Goal: Task Accomplishment & Management: Manage account settings

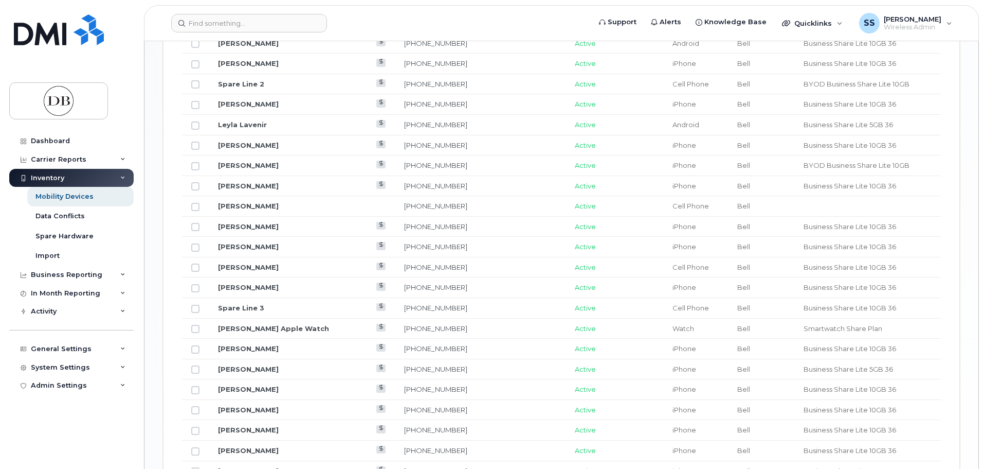
scroll to position [874, 0]
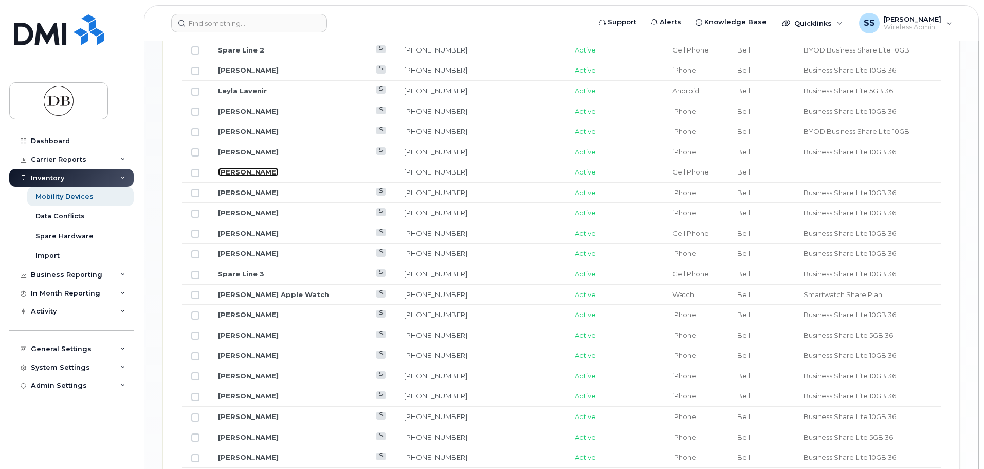
click at [244, 174] on link "Nick Smart" at bounding box center [248, 172] width 61 height 8
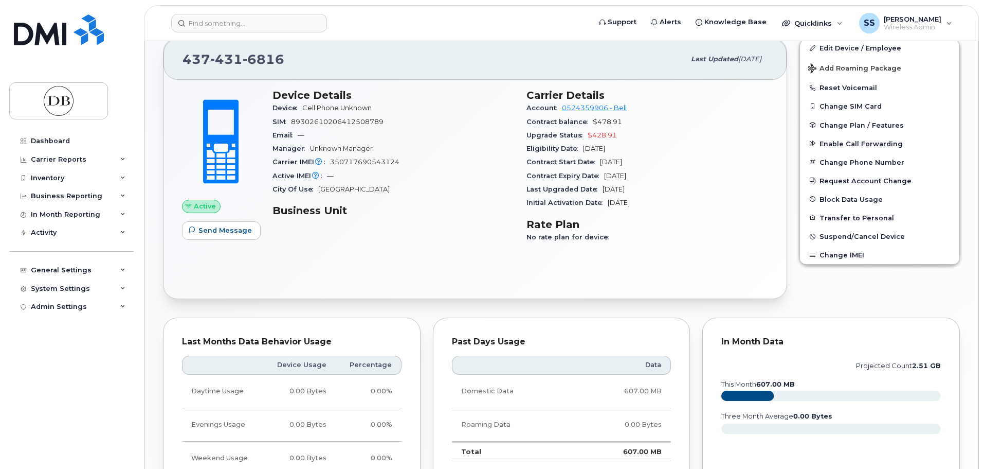
scroll to position [257, 0]
click at [936, 16] on span "[PERSON_NAME]" at bounding box center [913, 19] width 58 height 8
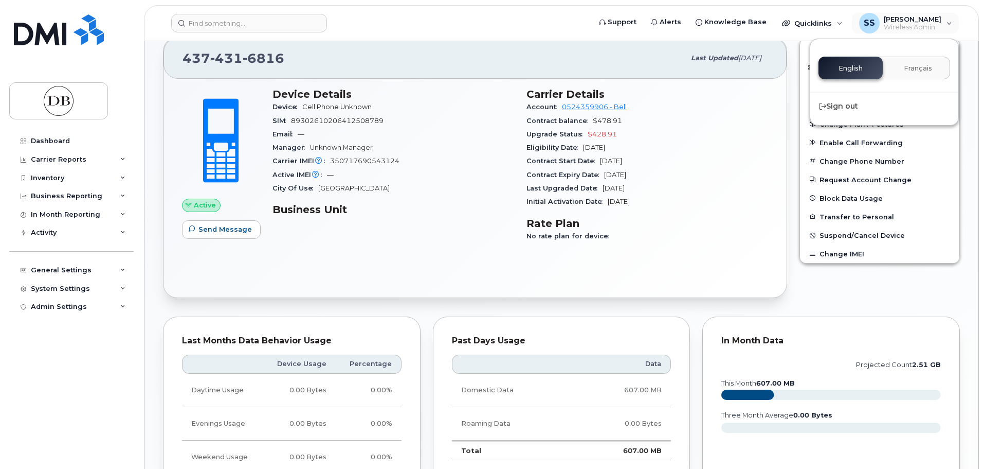
click at [815, 276] on div "Edit Device / Employee Add Roaming Package Reset Voicemail Change SIM Card Chan…" at bounding box center [880, 167] width 173 height 273
click at [81, 269] on div "General Settings" at bounding box center [61, 270] width 61 height 8
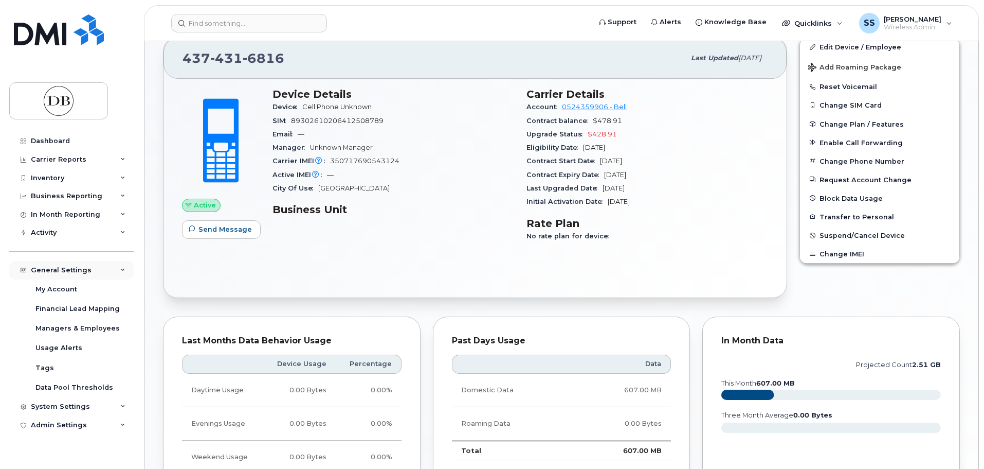
click at [81, 269] on div "General Settings" at bounding box center [61, 270] width 61 height 8
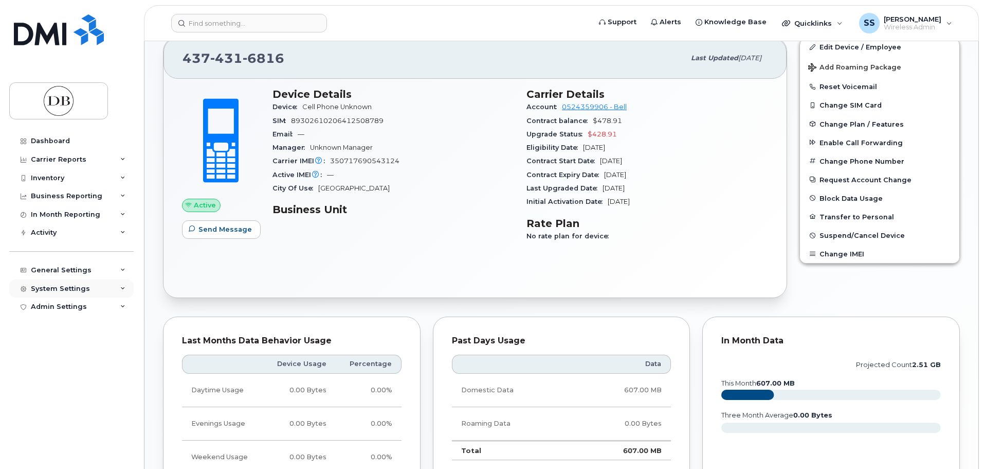
click at [73, 294] on div "System Settings" at bounding box center [71, 288] width 124 height 19
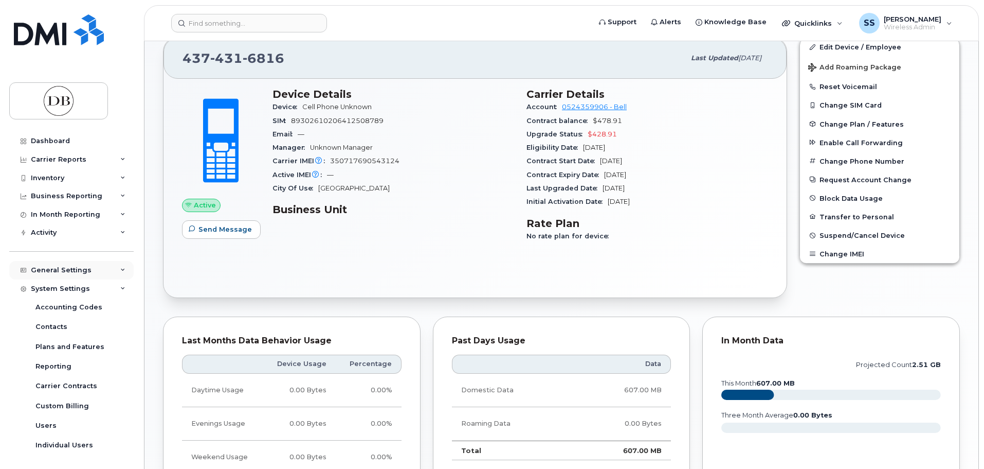
click at [94, 272] on div "General Settings" at bounding box center [71, 270] width 124 height 19
click at [91, 264] on div "General Settings" at bounding box center [71, 270] width 124 height 19
click at [80, 286] on div "System Settings" at bounding box center [60, 288] width 59 height 8
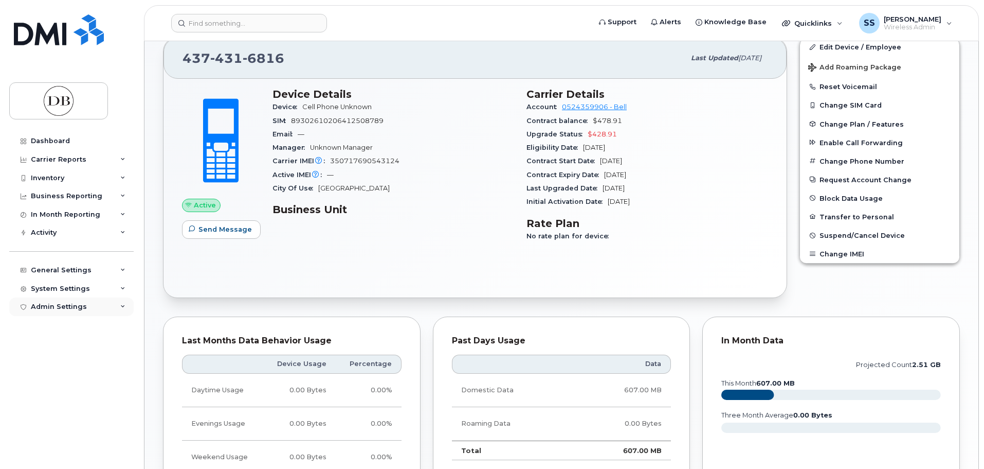
click at [87, 305] on div "Admin Settings" at bounding box center [71, 306] width 124 height 19
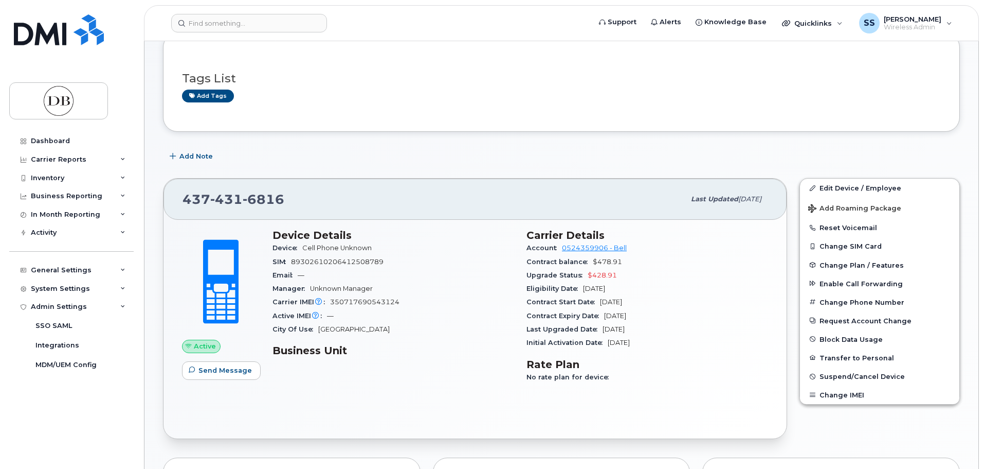
scroll to position [51, 0]
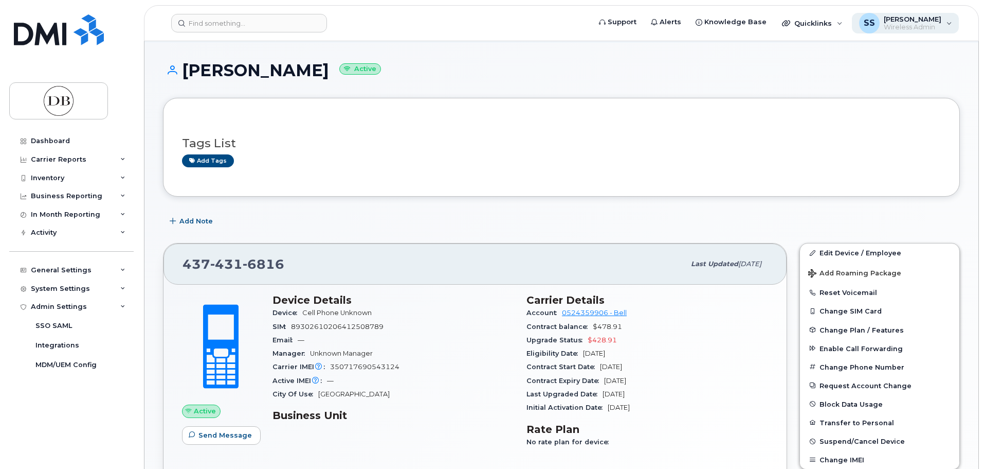
click at [924, 23] on span "[PERSON_NAME]" at bounding box center [913, 19] width 58 height 8
click at [682, 158] on div "Add tags" at bounding box center [557, 160] width 751 height 13
click at [67, 312] on div "Admin Settings" at bounding box center [71, 306] width 124 height 19
click at [99, 289] on div "System Settings" at bounding box center [71, 288] width 124 height 19
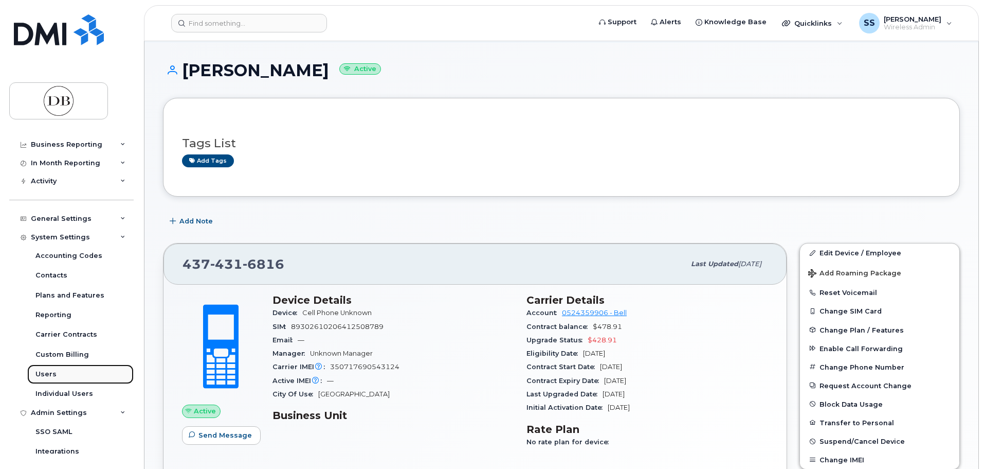
click at [45, 371] on div "Users" at bounding box center [45, 373] width 21 height 9
